Goal: Information Seeking & Learning: Learn about a topic

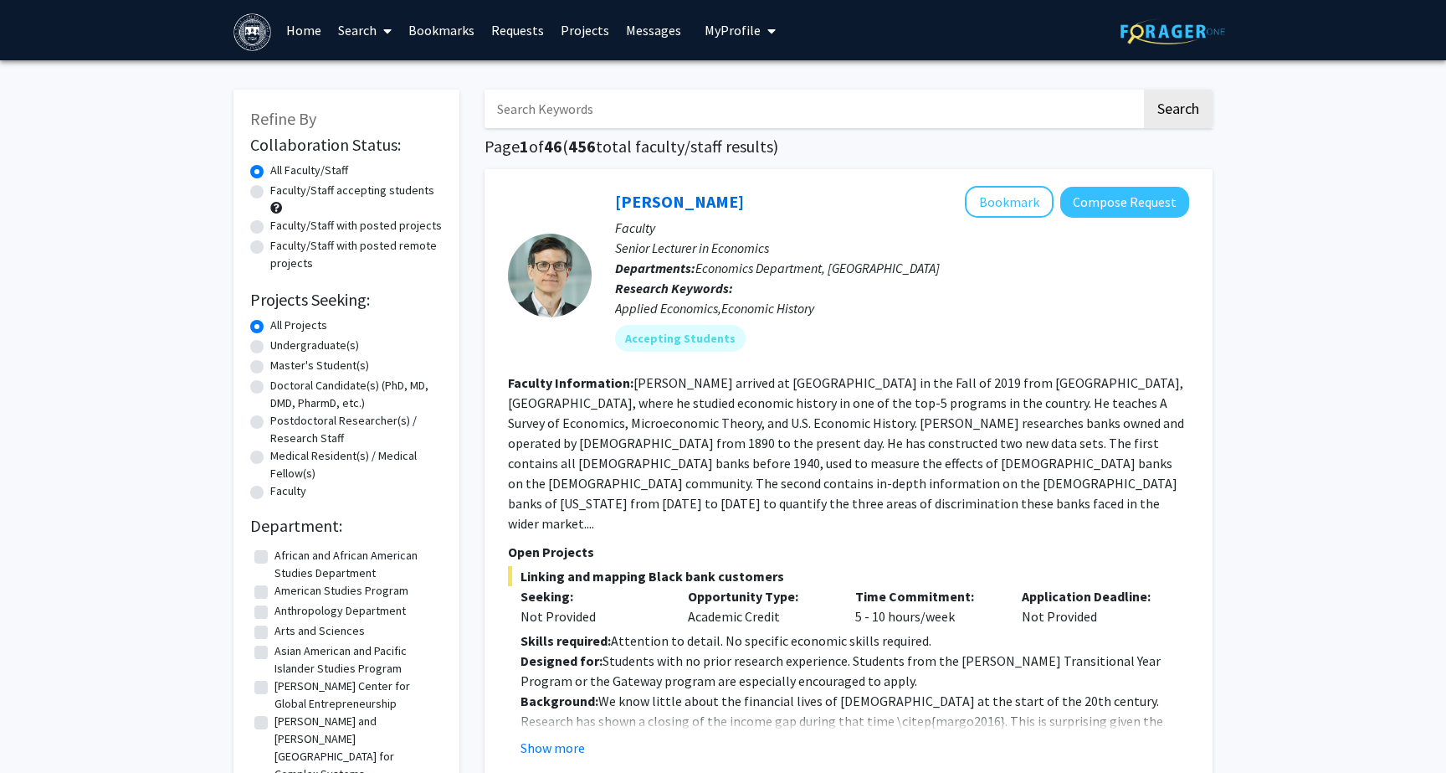
click at [318, 348] on label "Undergraduate(s)" at bounding box center [314, 345] width 89 height 18
click at [281, 347] on input "Undergraduate(s)" at bounding box center [275, 341] width 11 height 11
radio input "true"
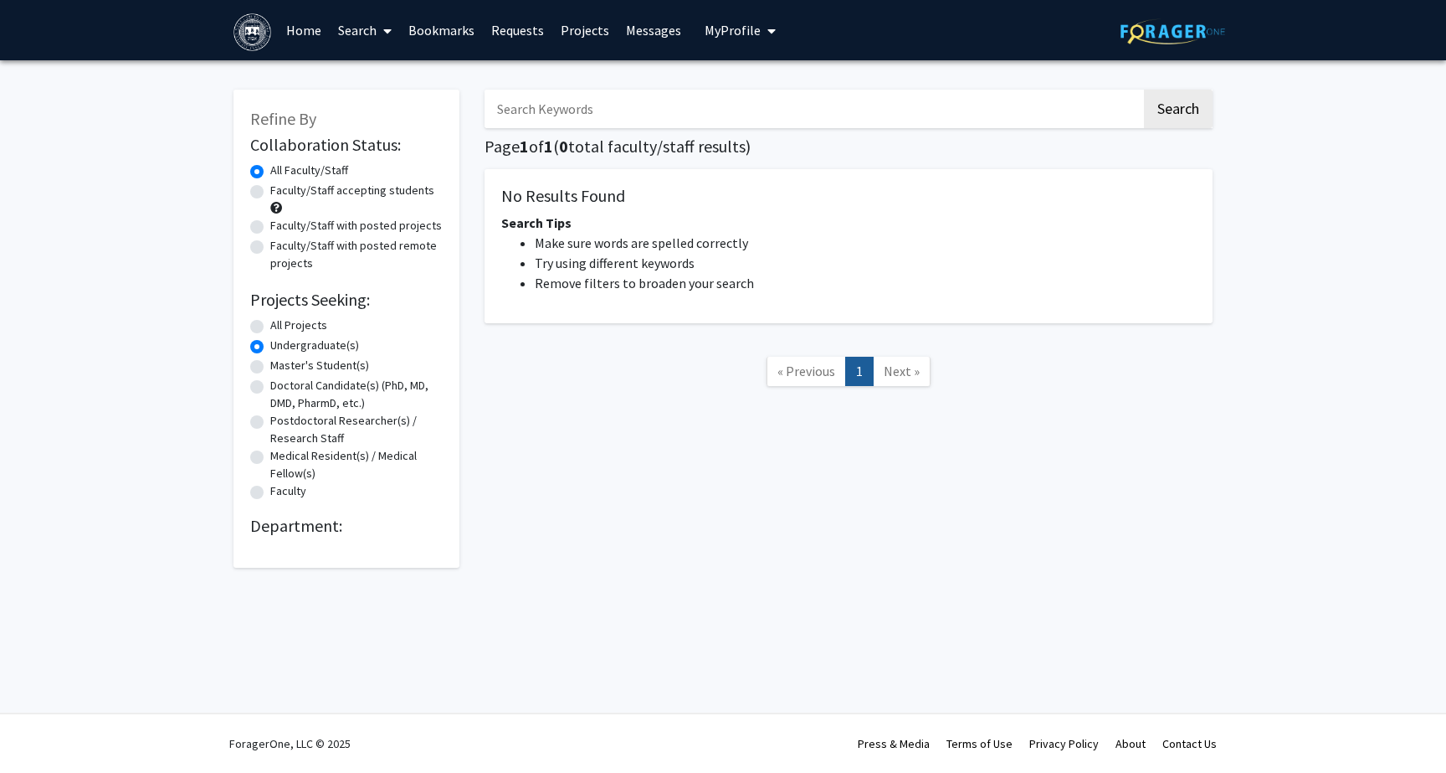
click at [301, 329] on label "All Projects" at bounding box center [298, 325] width 57 height 18
click at [281, 327] on input "All Projects" at bounding box center [275, 321] width 11 height 11
radio input "true"
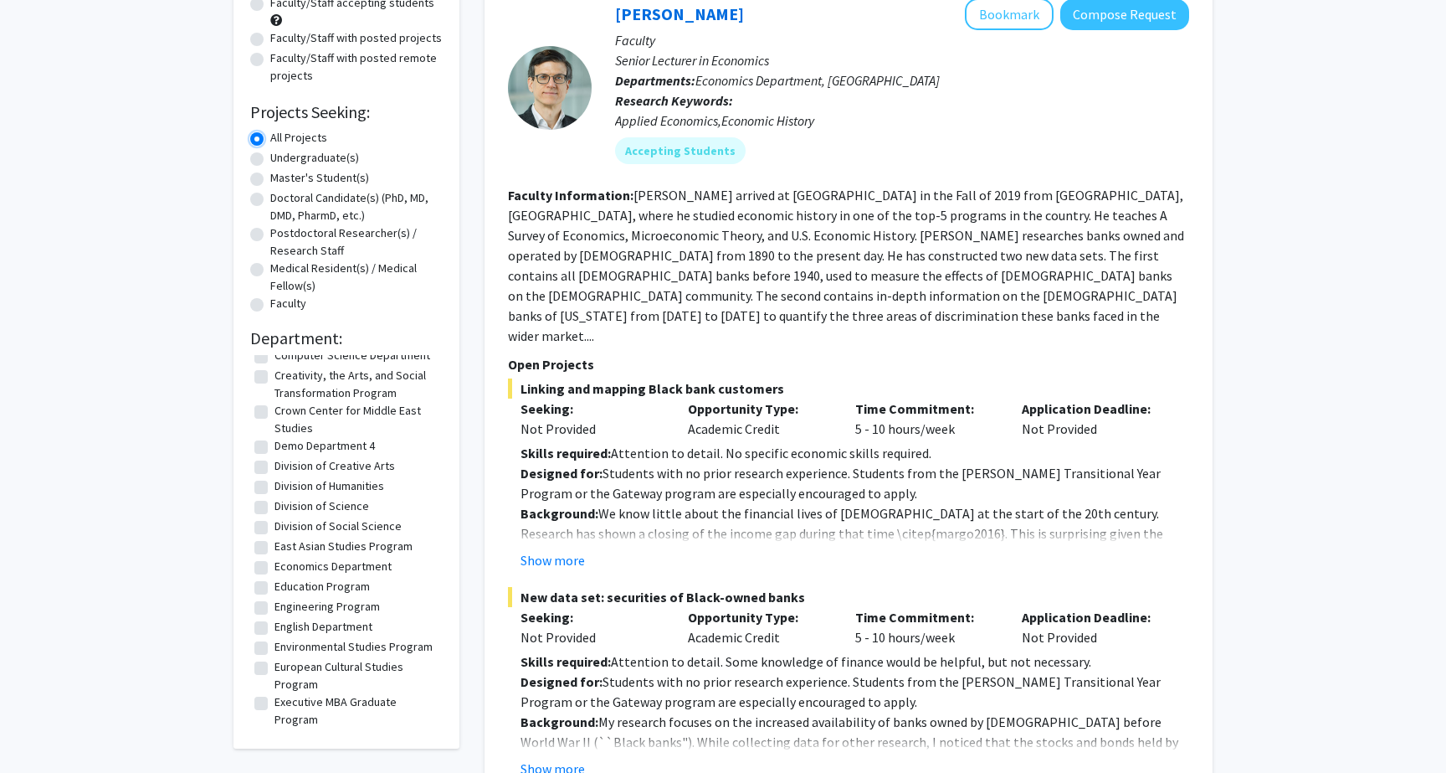
scroll to position [639, 0]
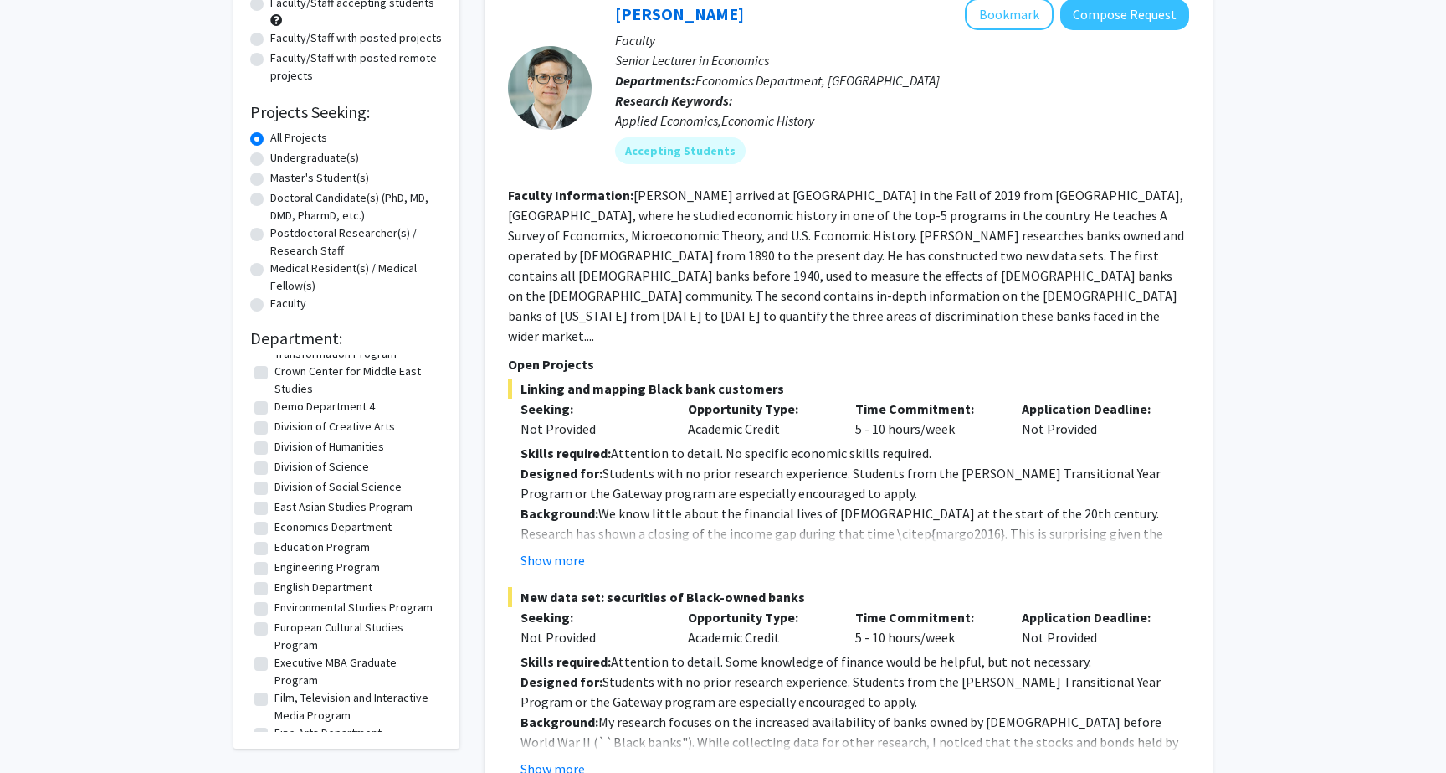
click at [345, 598] on label "Environmental Studies Program" at bounding box center [354, 607] width 158 height 18
click at [285, 598] on input "Environmental Studies Program" at bounding box center [280, 603] width 11 height 11
checkbox input "true"
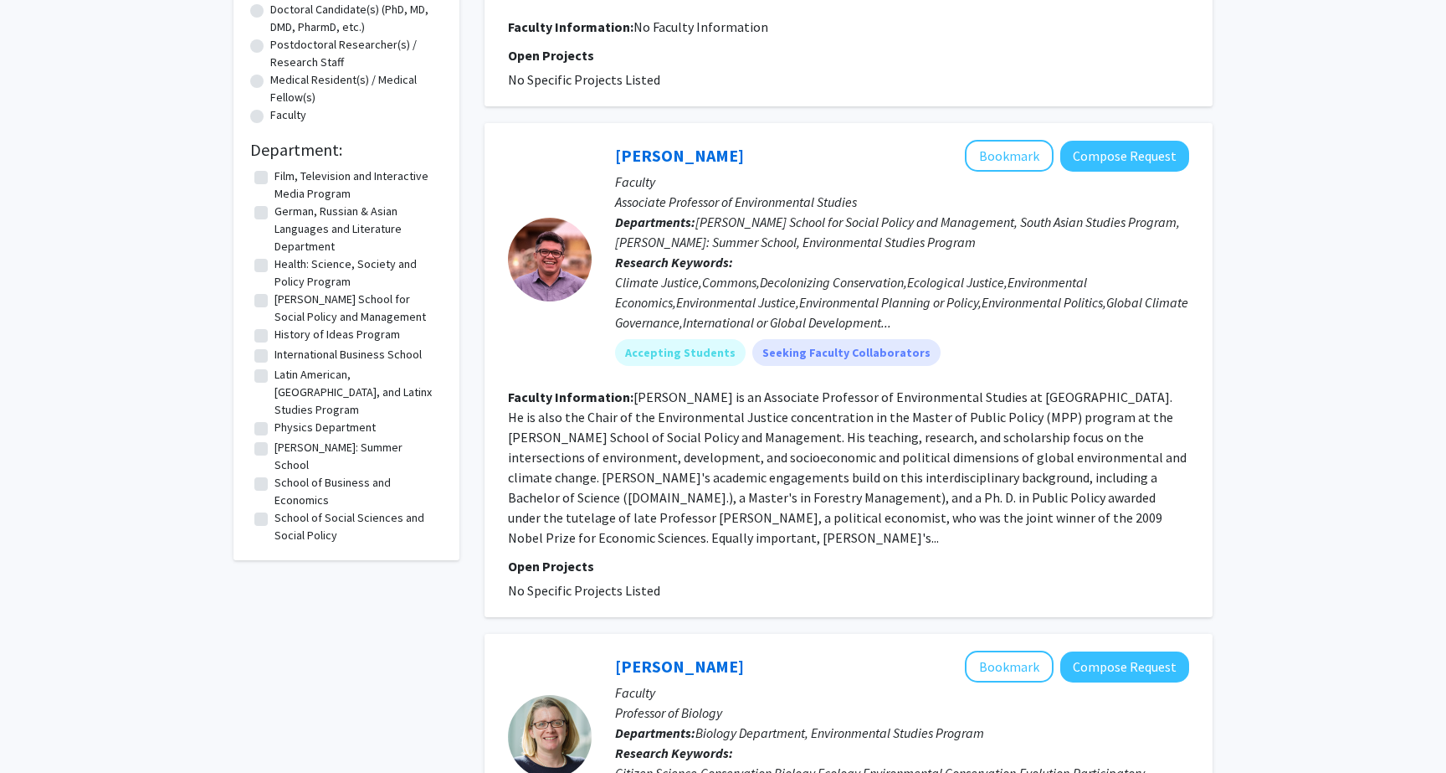
scroll to position [335, 0]
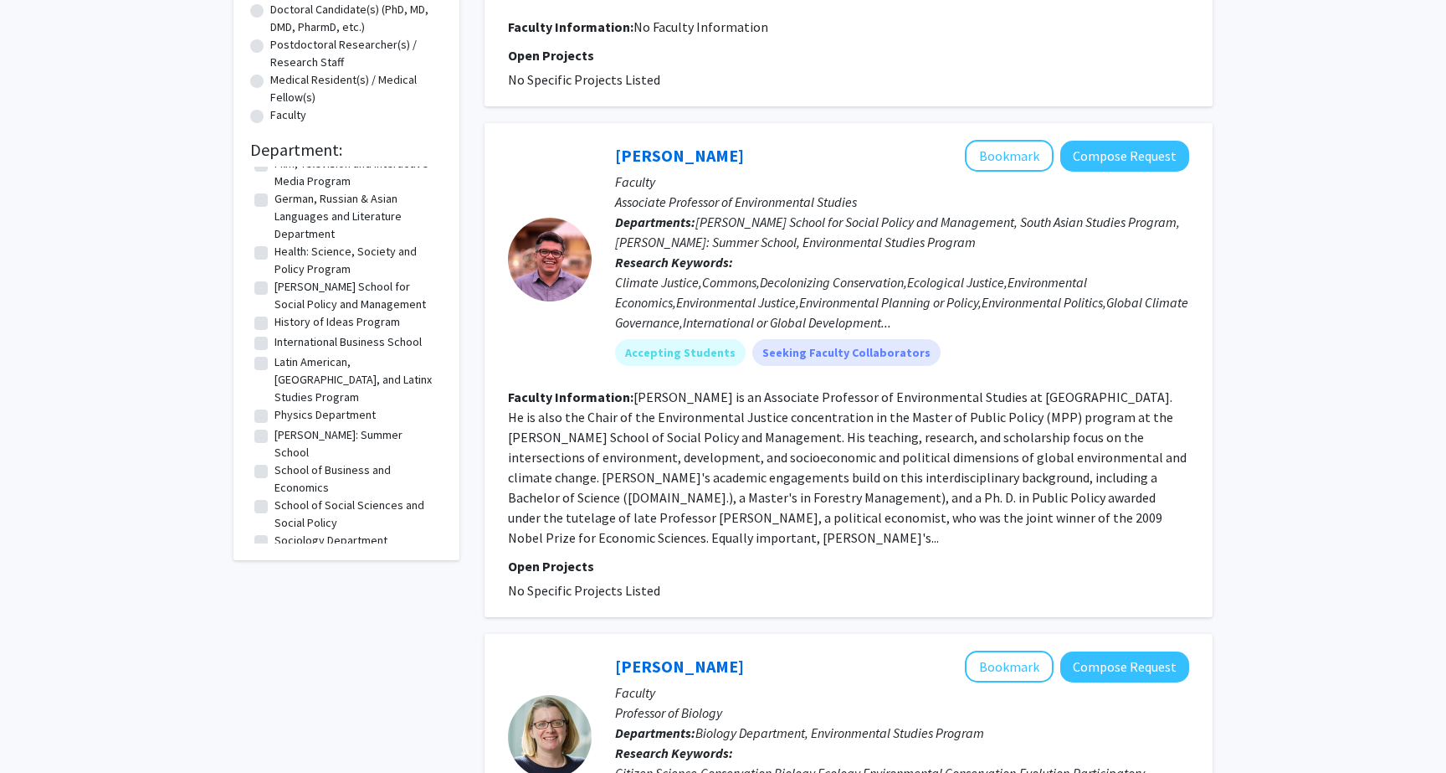
click at [378, 496] on label "School of Social Sciences and Social Policy" at bounding box center [357, 513] width 164 height 35
click at [285, 496] on input "School of Social Sciences and Social Policy" at bounding box center [280, 501] width 11 height 11
checkbox input "true"
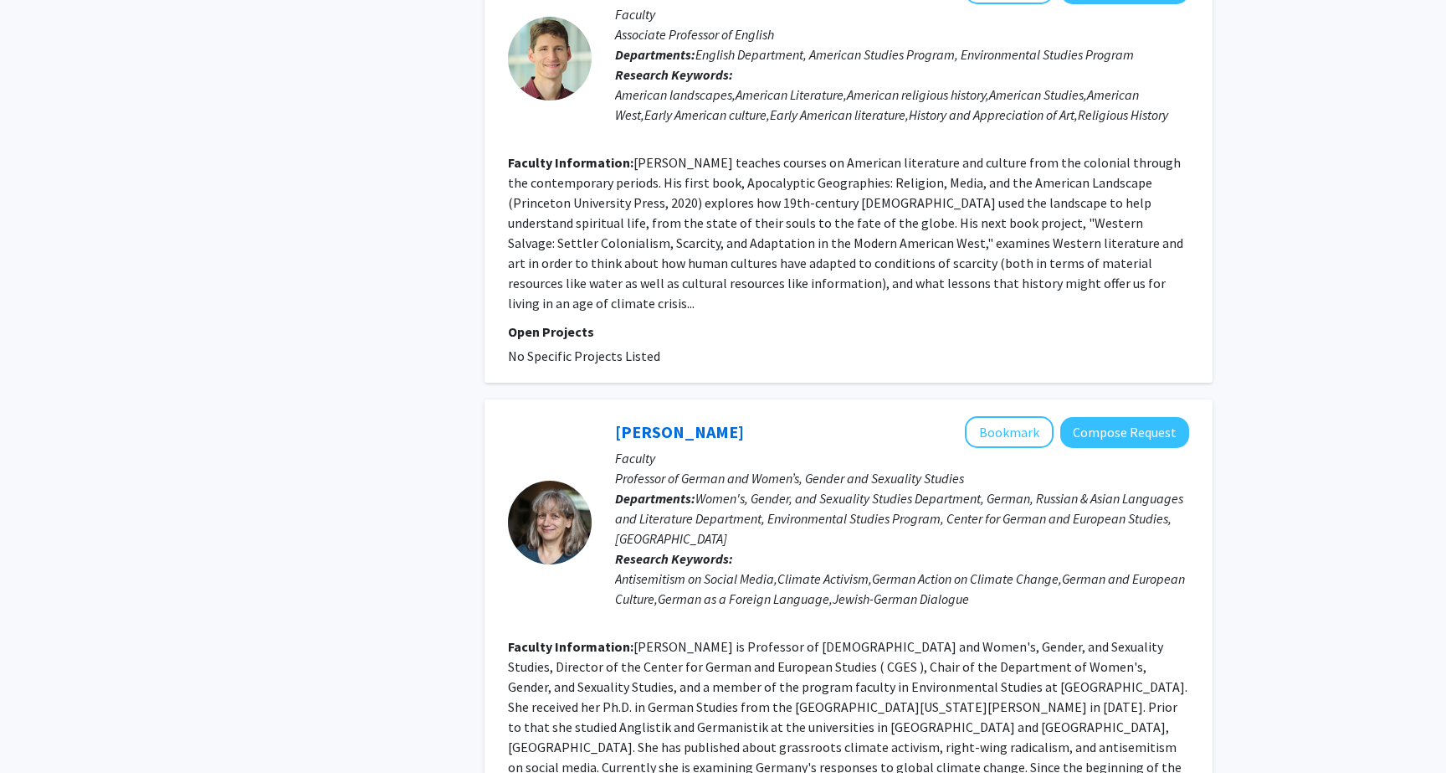
scroll to position [3713, 0]
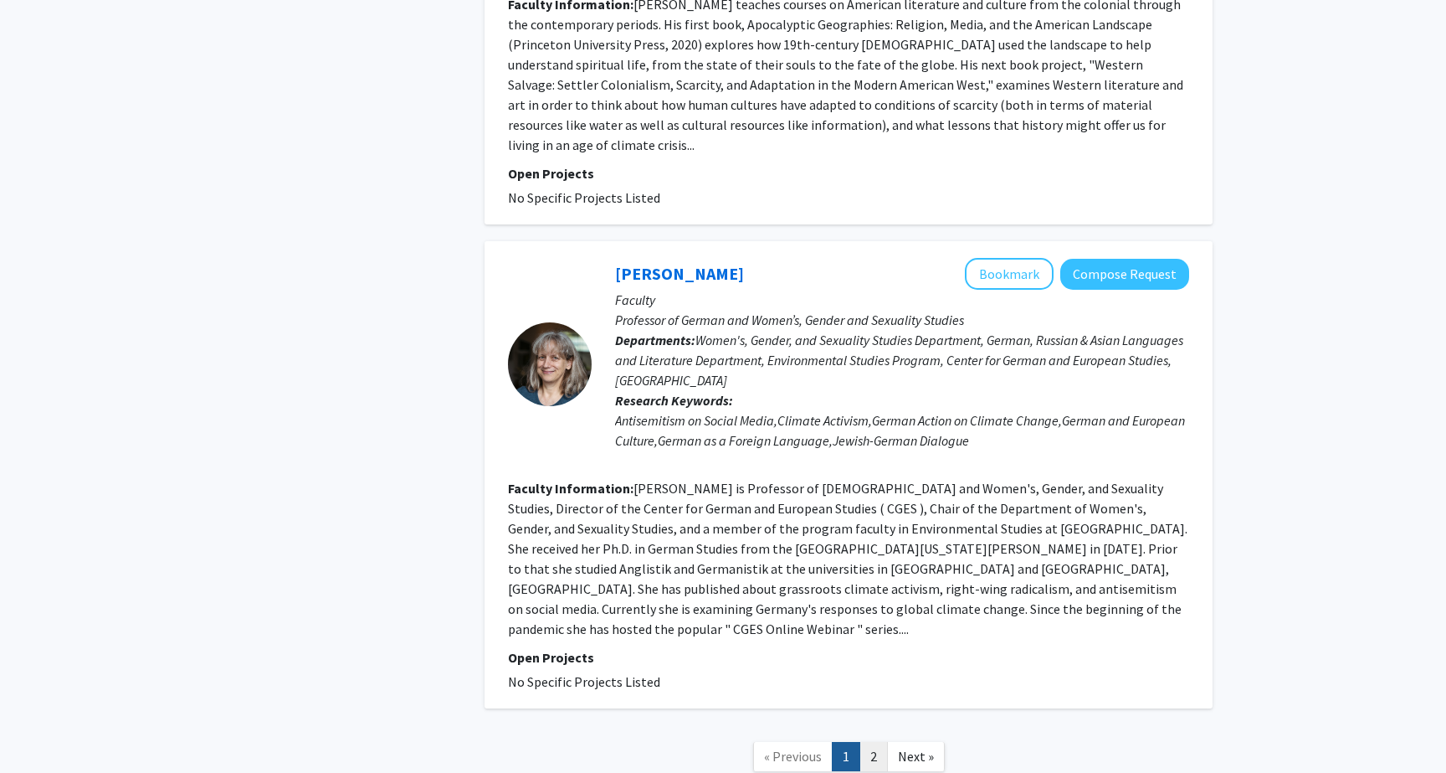
click at [876, 742] on link "2" at bounding box center [874, 756] width 28 height 29
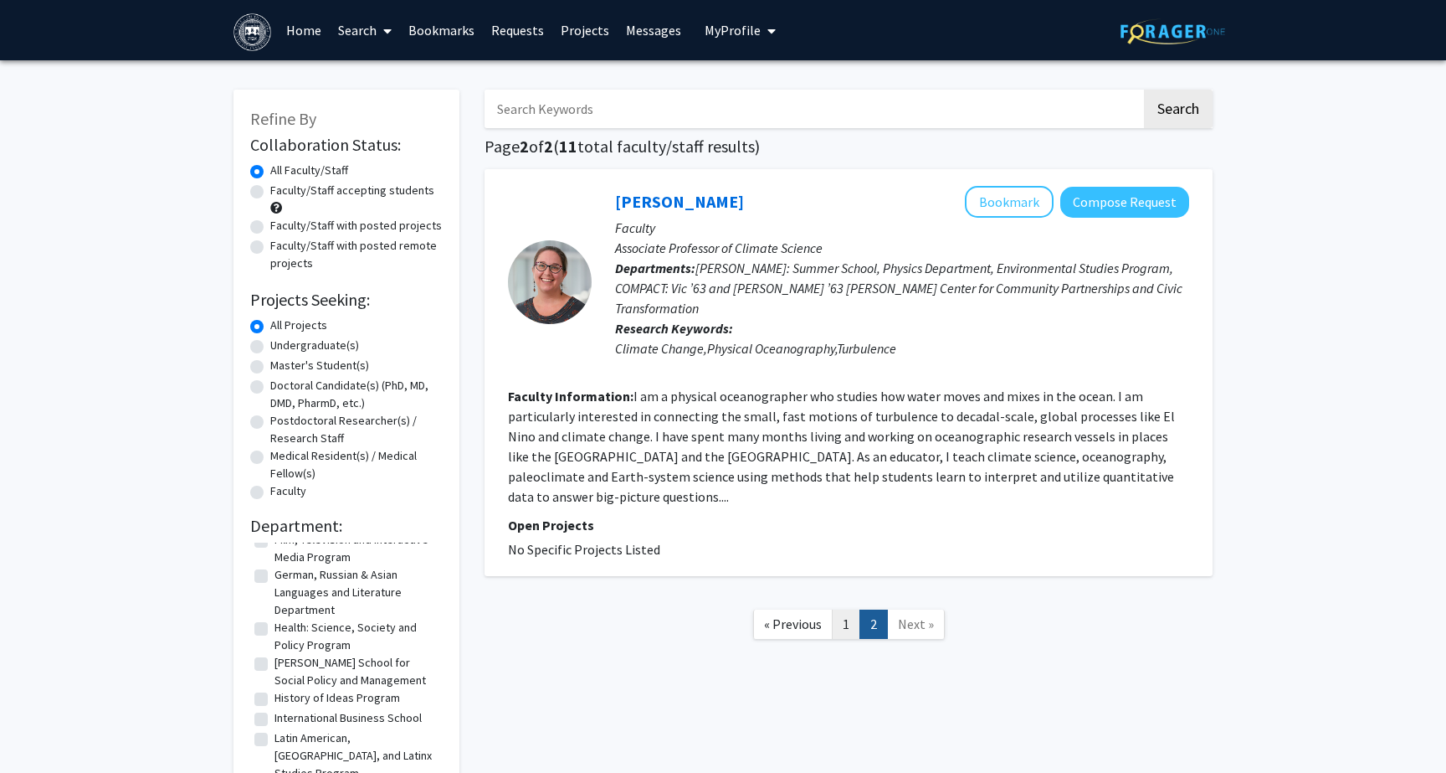
click at [841, 609] on link "1" at bounding box center [846, 623] width 28 height 29
